Goal: Communication & Community: Connect with others

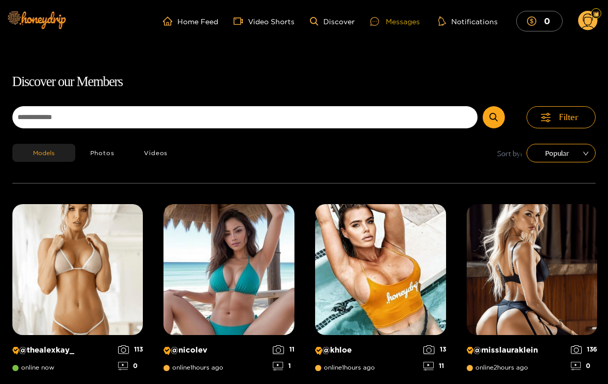
click at [406, 20] on div "Messages" at bounding box center [395, 21] width 50 height 12
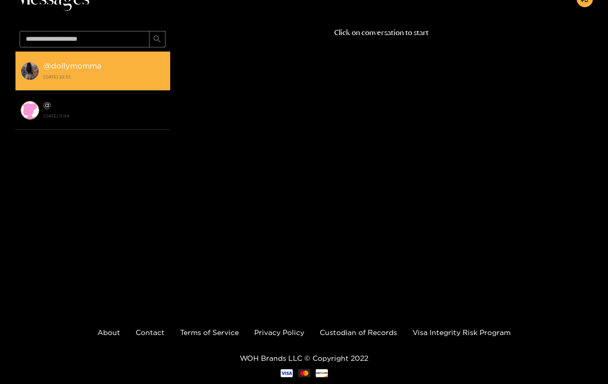
click at [83, 74] on strong "[DATE] 22:53" at bounding box center [104, 76] width 122 height 9
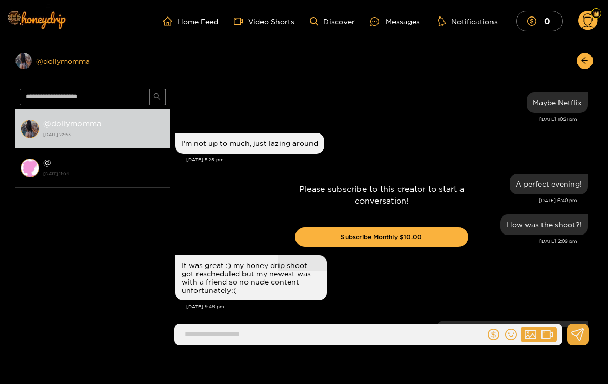
scroll to position [1127, 0]
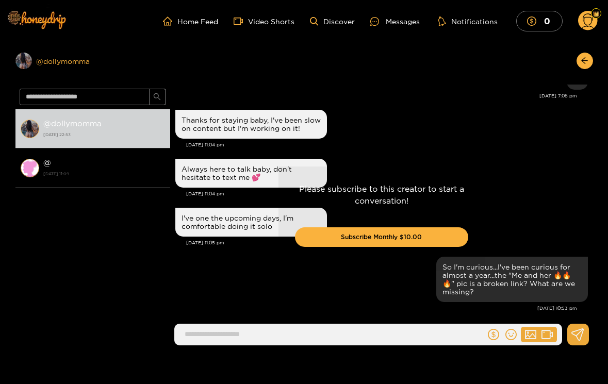
click at [77, 60] on div "Preview @ dollymomma" at bounding box center [92, 61] width 155 height 17
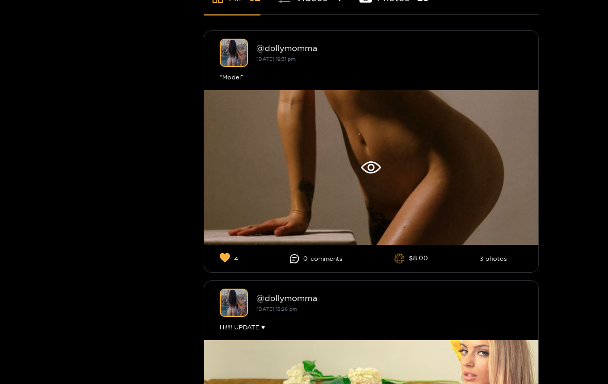
scroll to position [309, 0]
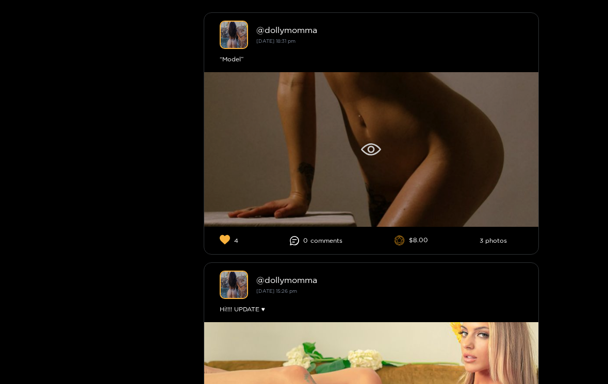
click at [291, 167] on div at bounding box center [371, 149] width 334 height 155
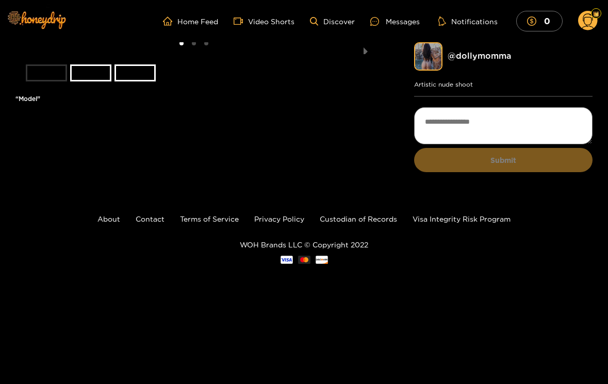
scroll to position [3, 0]
